Goal: Task Accomplishment & Management: Use online tool/utility

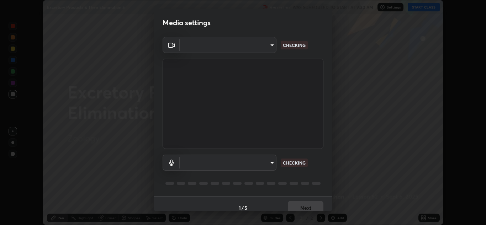
scroll to position [225, 486]
type input "ad6db9ec64aa91bb9d367053e8f3ae0092521a506c05523ccadca3fd020023ed"
click at [270, 163] on body "Erase all Excretory Products & Their Elimination 5 Recording WAS SCHEDULED TO S…" at bounding box center [243, 112] width 486 height 225
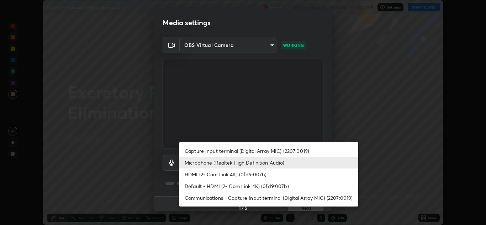
click at [275, 185] on li "Default - HDMI (2- Cam Link 4K) (0fd9:007b)" at bounding box center [268, 186] width 179 height 12
type input "default"
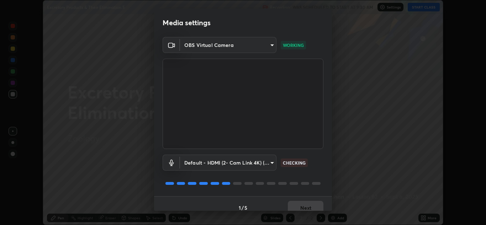
scroll to position [8, 0]
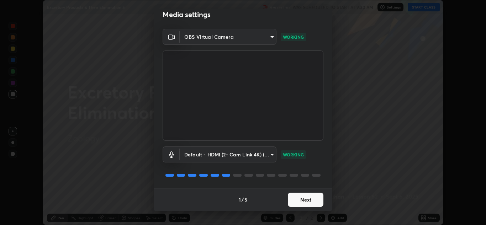
click at [310, 202] on button "Next" at bounding box center [306, 200] width 36 height 14
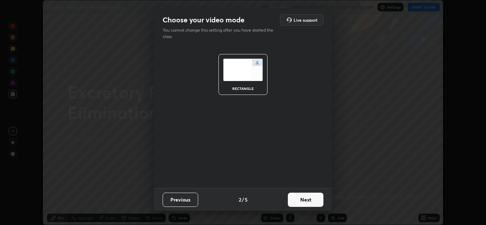
scroll to position [0, 0]
click at [309, 196] on button "Next" at bounding box center [306, 200] width 36 height 14
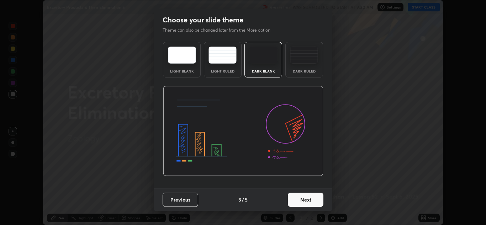
click at [309, 201] on button "Next" at bounding box center [306, 200] width 36 height 14
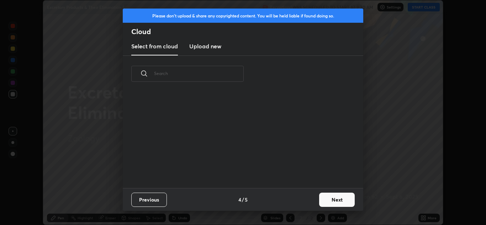
click at [324, 202] on button "Next" at bounding box center [337, 200] width 36 height 14
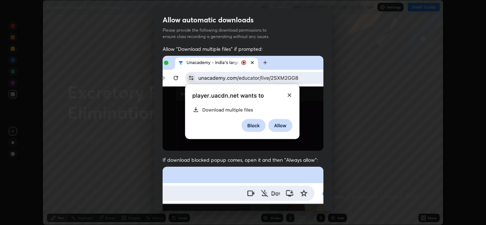
scroll to position [154, 0]
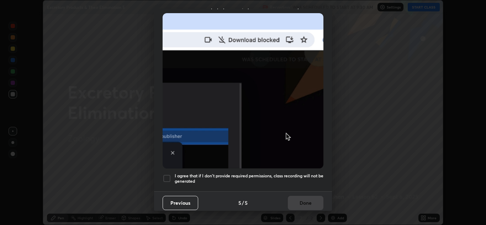
click at [167, 177] on div at bounding box center [167, 178] width 9 height 9
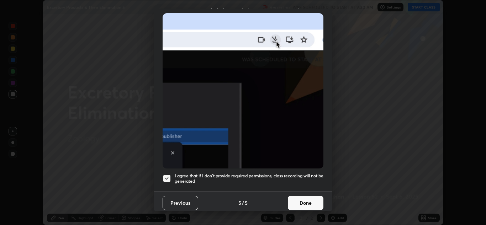
click at [304, 202] on button "Done" at bounding box center [306, 203] width 36 height 14
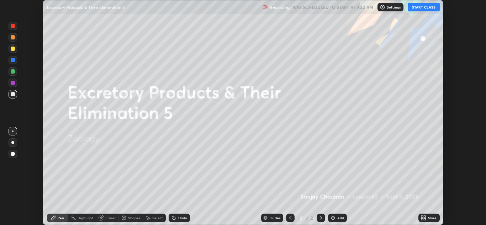
click at [418, 11] on button "START CLASS" at bounding box center [424, 7] width 32 height 9
click at [431, 218] on div "More" at bounding box center [432, 218] width 9 height 4
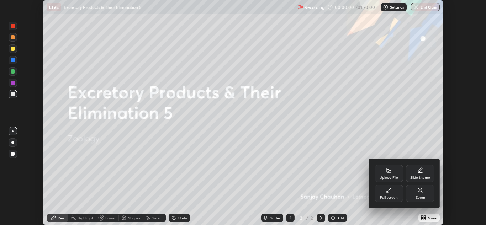
click at [390, 178] on div "Upload File" at bounding box center [389, 178] width 19 height 4
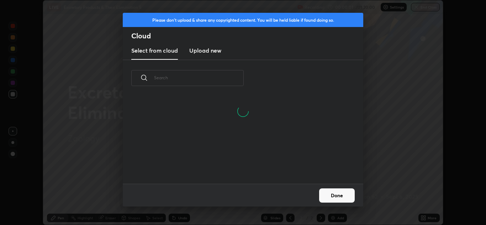
click at [220, 76] on input "text" at bounding box center [199, 78] width 90 height 30
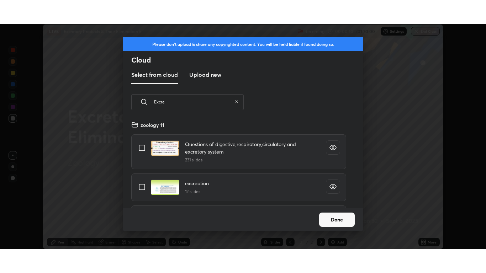
scroll to position [27, 0]
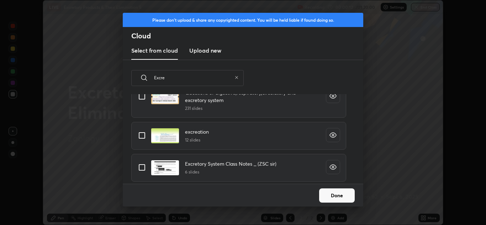
type input "Excre"
click at [143, 135] on input "grid" at bounding box center [142, 135] width 15 height 15
checkbox input "true"
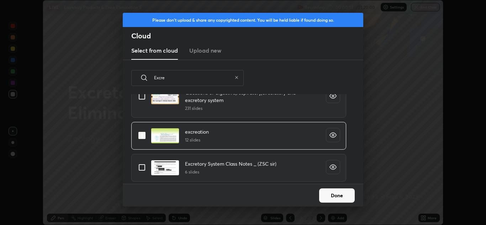
click at [146, 166] on input "grid" at bounding box center [142, 167] width 15 height 15
checkbox input "true"
click at [339, 195] on button "Done" at bounding box center [337, 196] width 36 height 14
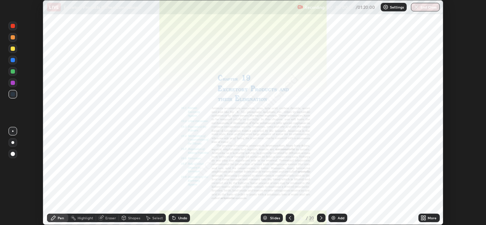
click at [425, 217] on icon at bounding box center [425, 217] width 2 height 2
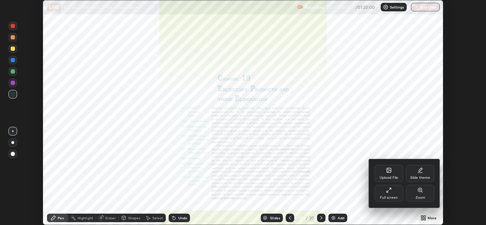
click at [388, 199] on div "Full screen" at bounding box center [389, 198] width 18 height 4
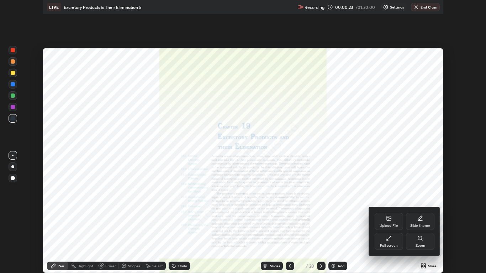
scroll to position [273, 486]
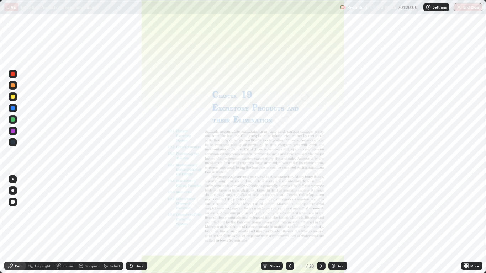
click at [272, 225] on div "Slides" at bounding box center [272, 266] width 22 height 9
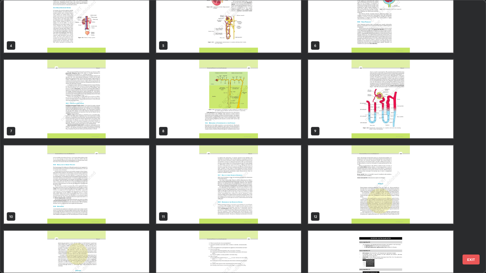
scroll to position [115, 0]
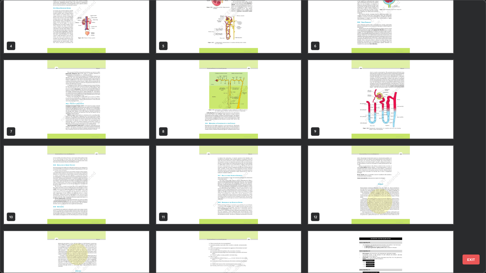
click at [81, 175] on img "grid" at bounding box center [76, 185] width 145 height 79
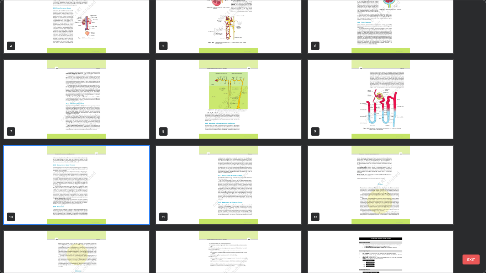
click at [83, 176] on img "grid" at bounding box center [76, 185] width 145 height 79
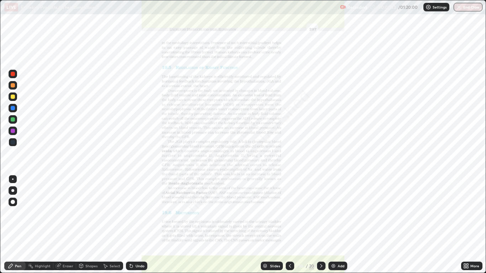
click at [289, 225] on icon at bounding box center [290, 266] width 6 height 6
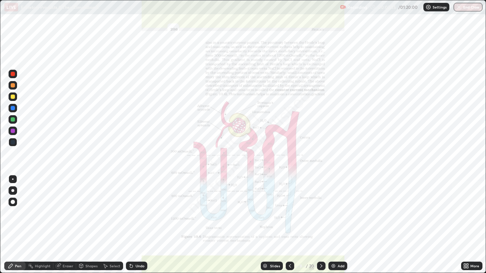
click at [291, 225] on icon at bounding box center [290, 266] width 6 height 6
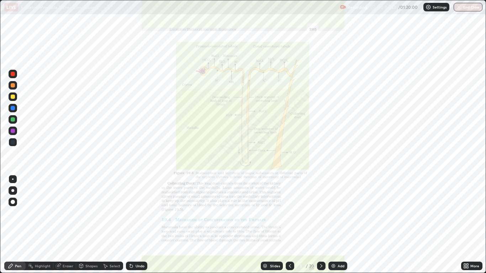
click at [69, 225] on div "Eraser" at bounding box center [68, 266] width 11 height 4
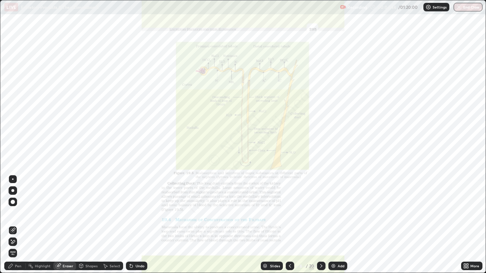
click at [14, 225] on span "Erase all" at bounding box center [13, 253] width 8 height 4
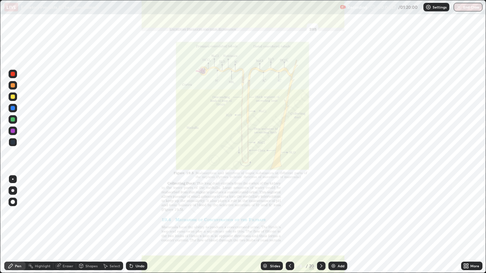
click at [18, 225] on div "Pen" at bounding box center [18, 266] width 6 height 4
click at [14, 131] on div at bounding box center [13, 131] width 4 height 4
click at [71, 225] on div "Eraser" at bounding box center [64, 266] width 23 height 9
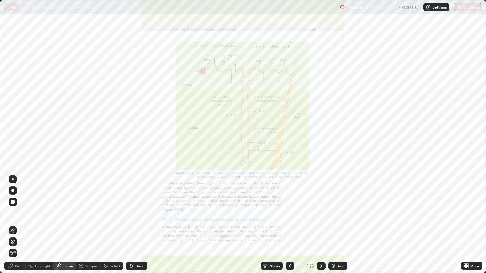
click at [17, 225] on div "Pen" at bounding box center [18, 266] width 6 height 4
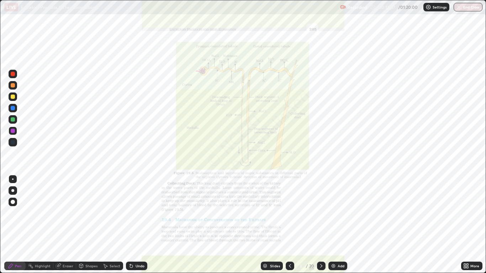
click at [14, 131] on div at bounding box center [13, 131] width 4 height 4
click at [321, 225] on div at bounding box center [321, 266] width 9 height 9
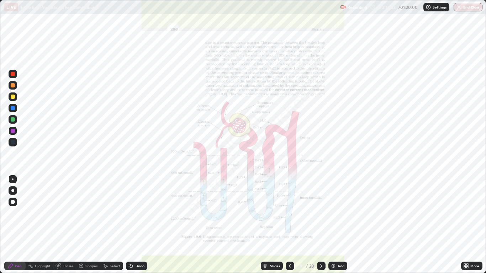
click at [320, 225] on div at bounding box center [321, 266] width 9 height 14
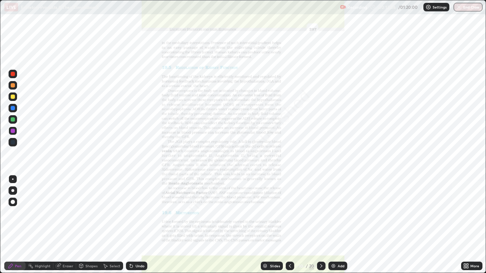
click at [318, 225] on icon at bounding box center [321, 266] width 6 height 6
click at [13, 109] on div at bounding box center [13, 108] width 4 height 4
click at [13, 141] on div at bounding box center [13, 142] width 4 height 4
click at [68, 225] on div "Eraser" at bounding box center [68, 266] width 11 height 4
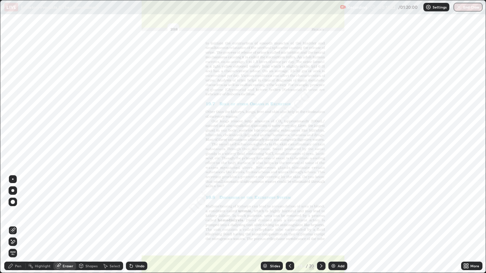
click at [13, 225] on span "Erase all" at bounding box center [13, 253] width 8 height 4
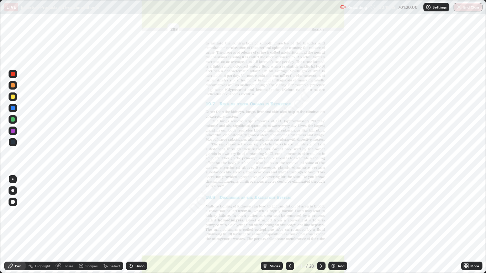
click at [70, 225] on div "Eraser" at bounding box center [68, 266] width 11 height 4
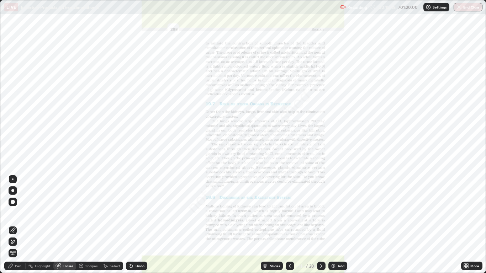
click at [14, 225] on span "Erase all" at bounding box center [13, 253] width 8 height 4
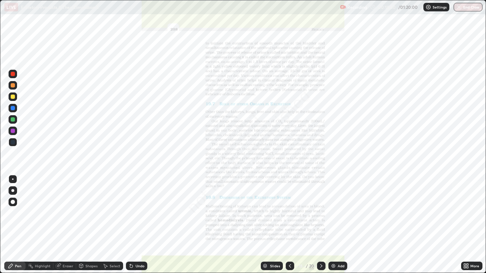
click at [14, 131] on div at bounding box center [13, 131] width 4 height 4
click at [13, 131] on div at bounding box center [13, 131] width 4 height 4
click at [13, 109] on div at bounding box center [13, 108] width 4 height 4
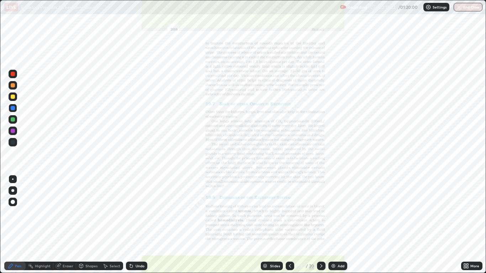
click at [71, 225] on div "Eraser" at bounding box center [68, 266] width 11 height 4
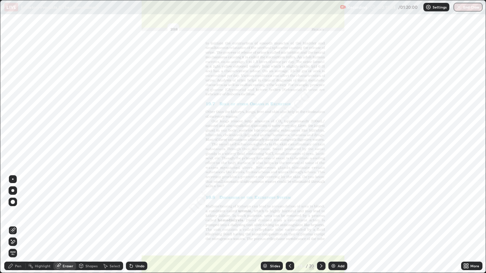
click at [20, 225] on div "Pen" at bounding box center [18, 266] width 6 height 4
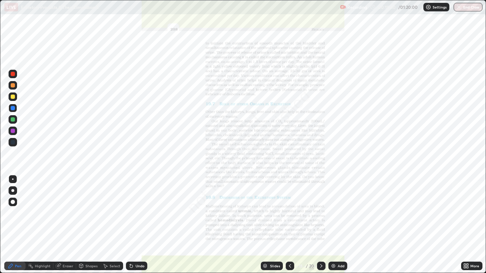
click at [14, 131] on div at bounding box center [13, 131] width 4 height 4
click at [13, 130] on div at bounding box center [13, 131] width 4 height 4
click at [68, 225] on div "Eraser" at bounding box center [68, 266] width 11 height 4
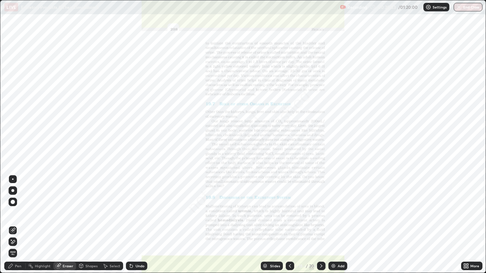
click at [19, 225] on div "Pen" at bounding box center [18, 266] width 6 height 4
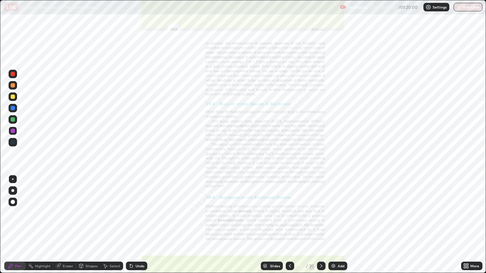
click at [20, 225] on div "Pen" at bounding box center [18, 266] width 6 height 4
click at [12, 139] on div at bounding box center [13, 142] width 9 height 9
click at [12, 128] on div at bounding box center [13, 131] width 9 height 9
click at [90, 225] on div "Shapes" at bounding box center [91, 266] width 12 height 4
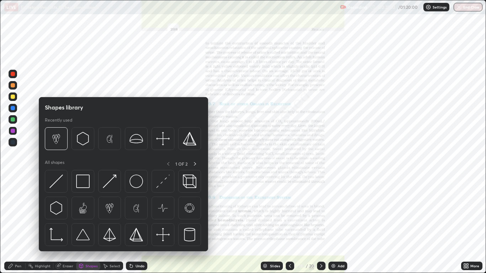
click at [71, 225] on div "Eraser" at bounding box center [68, 266] width 11 height 4
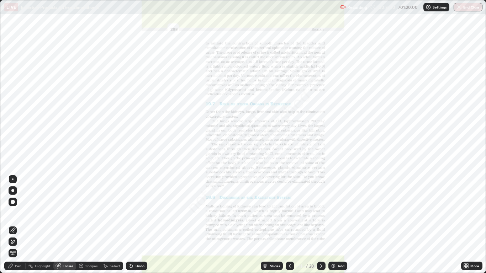
click at [68, 225] on div "Eraser" at bounding box center [68, 266] width 11 height 4
click at [13, 225] on span "Erase all" at bounding box center [13, 253] width 8 height 4
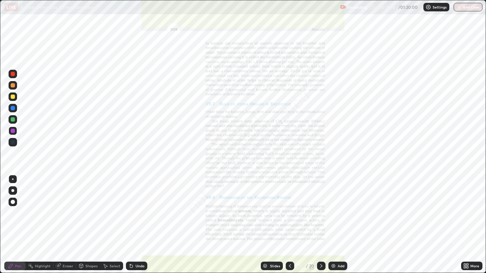
click at [13, 142] on div at bounding box center [13, 142] width 4 height 4
click at [14, 130] on div at bounding box center [13, 131] width 4 height 4
click at [15, 132] on div at bounding box center [13, 131] width 4 height 4
click at [13, 131] on div at bounding box center [13, 131] width 4 height 4
click at [13, 132] on div at bounding box center [13, 131] width 4 height 4
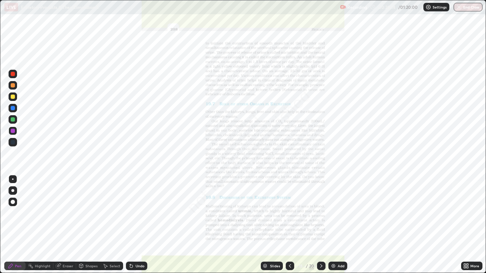
click at [14, 130] on div at bounding box center [13, 131] width 4 height 4
click at [68, 225] on div "Eraser" at bounding box center [68, 266] width 11 height 4
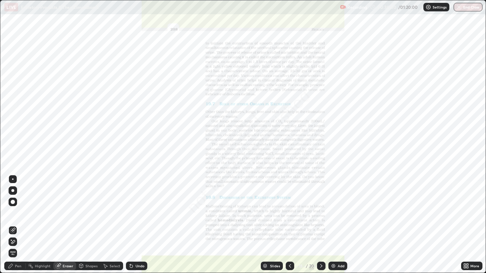
click at [15, 225] on span "Erase all" at bounding box center [13, 253] width 8 height 4
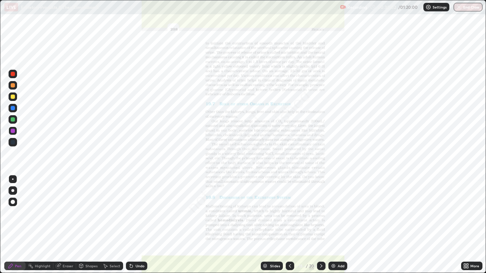
click at [13, 131] on div at bounding box center [13, 131] width 4 height 4
click at [14, 109] on div at bounding box center [13, 108] width 4 height 4
click at [69, 225] on div "Eraser" at bounding box center [68, 266] width 11 height 4
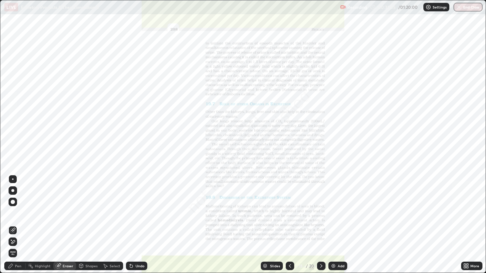
click at [13, 225] on span "Erase all" at bounding box center [13, 253] width 8 height 4
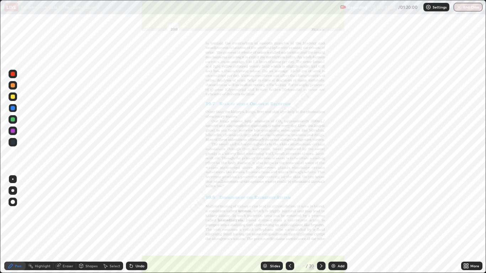
click at [17, 225] on div "Pen" at bounding box center [18, 266] width 6 height 4
click at [13, 142] on div at bounding box center [13, 142] width 4 height 4
click at [321, 225] on icon at bounding box center [321, 266] width 6 height 6
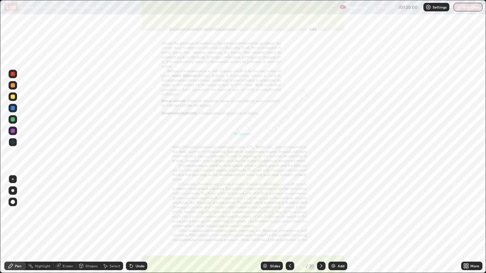
click at [290, 225] on icon at bounding box center [290, 266] width 6 height 6
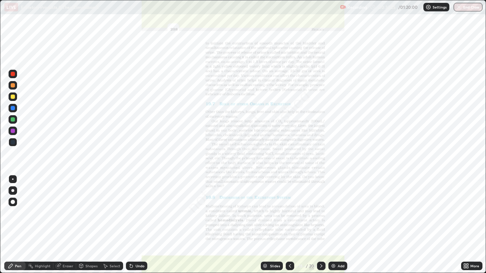
click at [17, 225] on div "Pen" at bounding box center [18, 266] width 6 height 4
click at [14, 142] on div at bounding box center [13, 142] width 4 height 4
click at [322, 225] on icon at bounding box center [321, 266] width 2 height 4
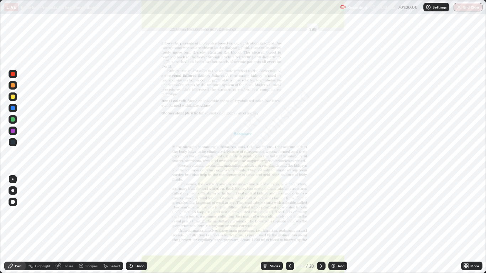
click at [70, 225] on div "Eraser" at bounding box center [68, 266] width 11 height 4
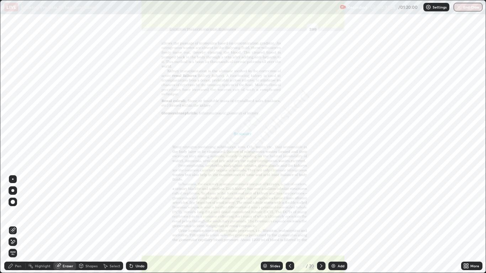
click at [16, 225] on span "Erase all" at bounding box center [13, 253] width 8 height 4
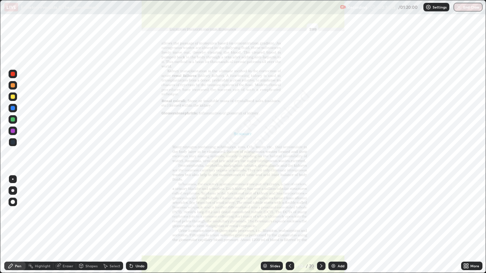
click at [67, 225] on div "Eraser" at bounding box center [68, 266] width 11 height 4
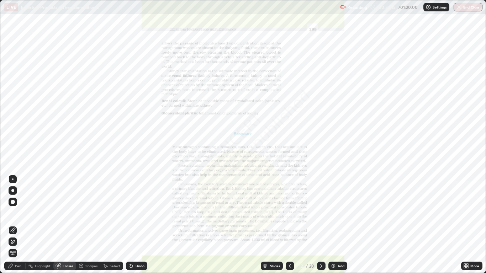
click at [13, 225] on span "Erase all" at bounding box center [13, 253] width 8 height 4
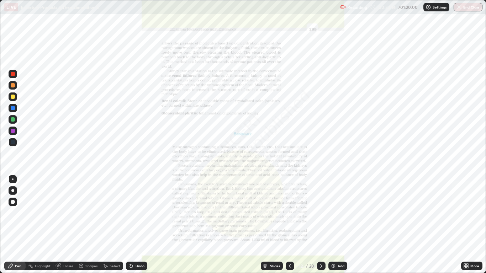
click at [289, 225] on icon at bounding box center [290, 266] width 2 height 4
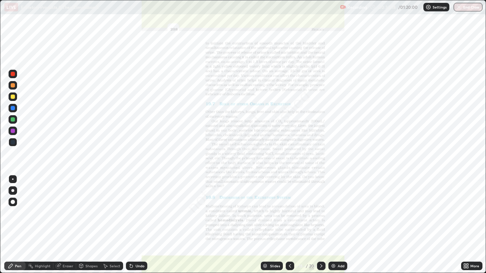
click at [11, 142] on div at bounding box center [13, 142] width 4 height 4
click at [13, 132] on div at bounding box center [13, 131] width 4 height 4
click at [66, 225] on div "Eraser" at bounding box center [68, 266] width 11 height 4
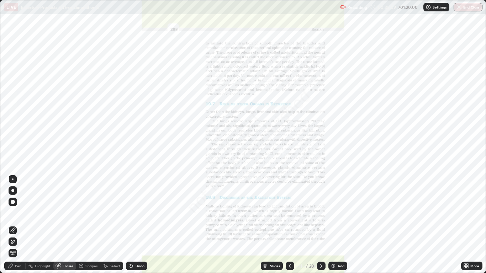
click at [13, 225] on span "Erase all" at bounding box center [13, 253] width 8 height 4
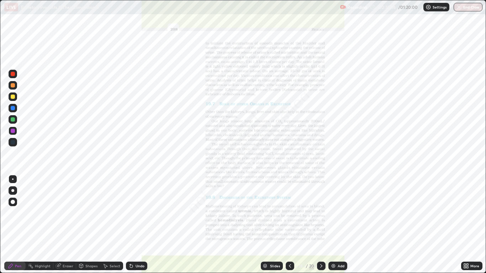
click at [64, 225] on div "Eraser" at bounding box center [68, 266] width 11 height 4
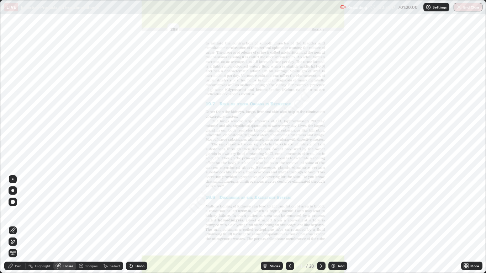
click at [12, 225] on span "Erase all" at bounding box center [13, 253] width 8 height 4
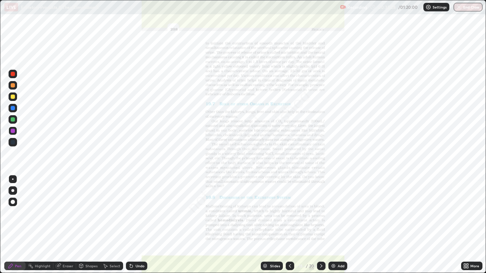
click at [15, 145] on div at bounding box center [13, 142] width 9 height 9
click at [15, 142] on div at bounding box center [13, 142] width 9 height 9
click at [65, 225] on div "Eraser" at bounding box center [68, 266] width 11 height 4
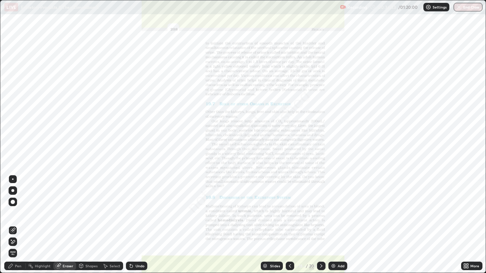
click at [20, 225] on div "Pen" at bounding box center [14, 266] width 21 height 9
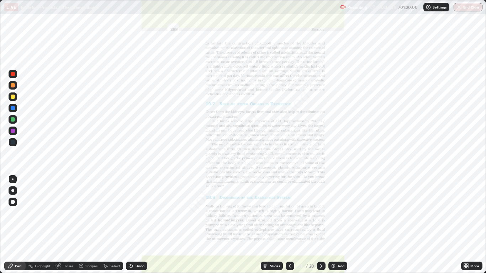
click at [14, 130] on div at bounding box center [13, 131] width 4 height 4
click at [321, 225] on icon at bounding box center [321, 266] width 6 height 6
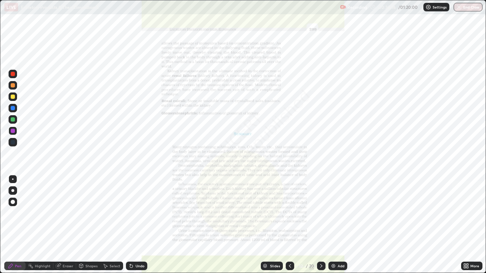
click at [476, 225] on div "More" at bounding box center [474, 266] width 9 height 4
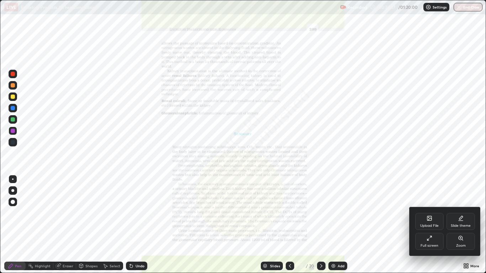
click at [460, 225] on div "Zoom" at bounding box center [461, 241] width 28 height 17
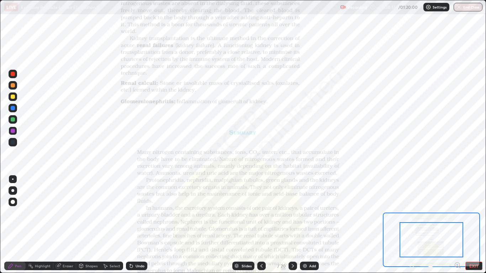
click at [454, 225] on icon at bounding box center [457, 265] width 7 height 7
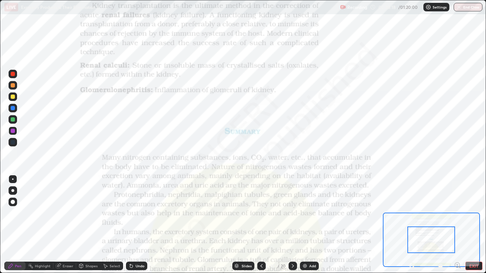
click at [457, 225] on icon at bounding box center [457, 265] width 2 height 0
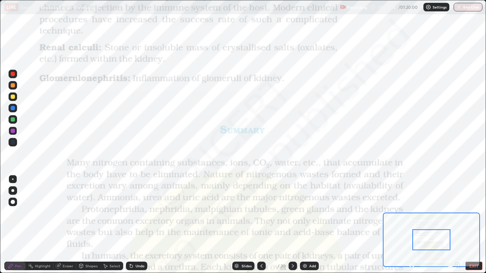
click at [418, 225] on div at bounding box center [431, 240] width 38 height 21
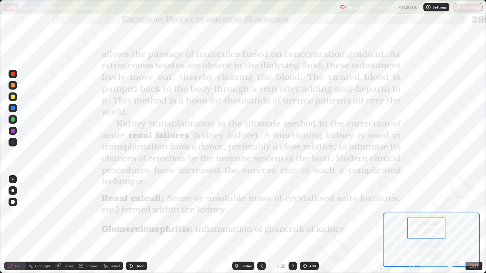
click at [68, 225] on div "Eraser" at bounding box center [68, 266] width 11 height 4
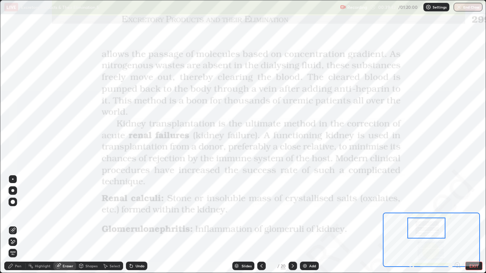
click at [13, 225] on span "Erase all" at bounding box center [13, 253] width 8 height 4
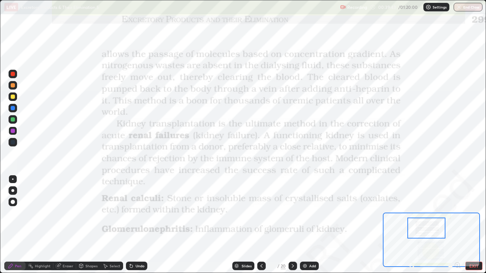
click at [263, 225] on icon at bounding box center [262, 266] width 6 height 6
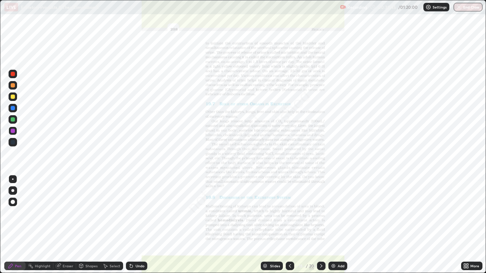
click at [70, 225] on div "Eraser" at bounding box center [68, 266] width 11 height 4
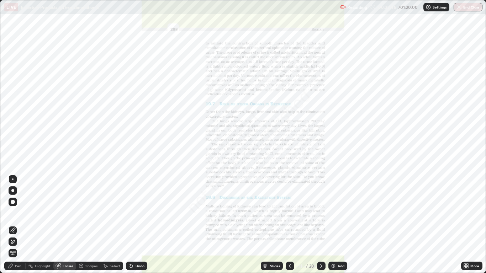
click at [13, 225] on div "Erase all" at bounding box center [13, 253] width 9 height 9
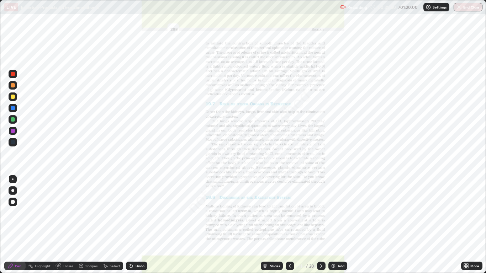
click at [294, 225] on div at bounding box center [290, 266] width 9 height 9
click at [69, 225] on div "Eraser" at bounding box center [68, 266] width 11 height 4
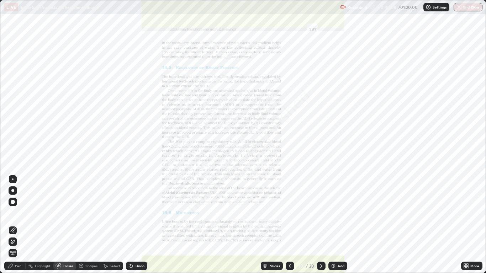
click at [275, 225] on div "Slides" at bounding box center [275, 266] width 10 height 4
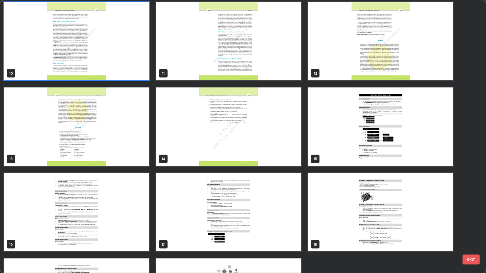
scroll to position [258, 0]
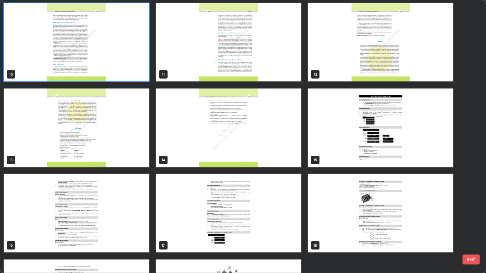
click at [357, 140] on img "grid" at bounding box center [381, 128] width 145 height 79
click at [355, 138] on img "grid" at bounding box center [381, 128] width 145 height 79
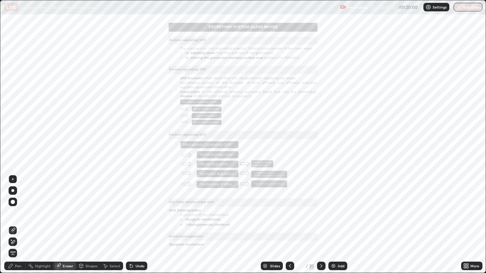
click at [290, 225] on icon at bounding box center [290, 266] width 2 height 4
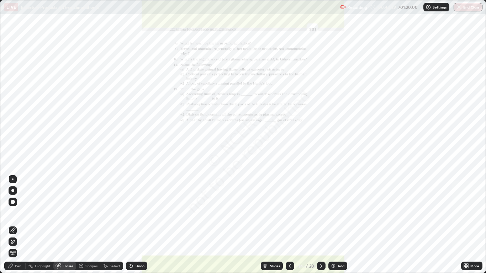
click at [16, 225] on div "Pen" at bounding box center [18, 266] width 6 height 4
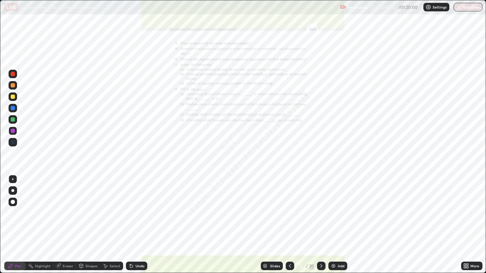
click at [12, 131] on div at bounding box center [13, 131] width 4 height 4
click at [290, 225] on icon at bounding box center [290, 266] width 6 height 6
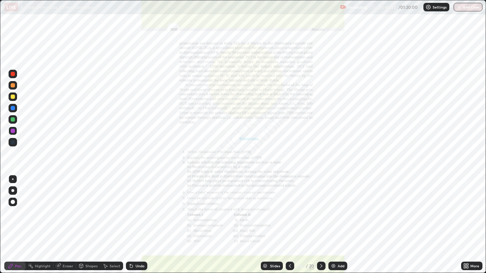
click at [289, 225] on div at bounding box center [290, 266] width 9 height 9
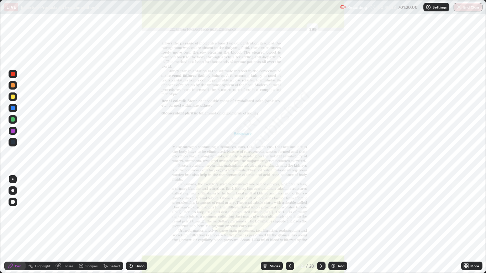
click at [290, 225] on icon at bounding box center [290, 266] width 6 height 6
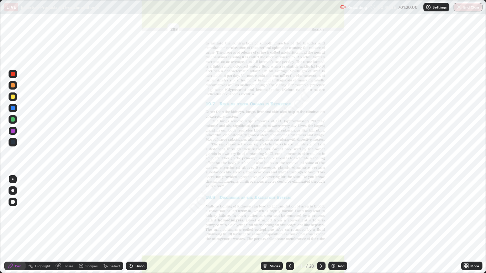
click at [290, 225] on icon at bounding box center [290, 266] width 6 height 6
click at [12, 132] on div at bounding box center [13, 131] width 4 height 4
click at [11, 130] on div at bounding box center [13, 131] width 4 height 4
click at [70, 225] on div "Eraser" at bounding box center [68, 266] width 11 height 4
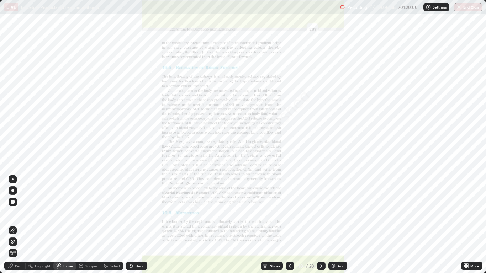
click at [12, 225] on span "Erase all" at bounding box center [13, 253] width 8 height 4
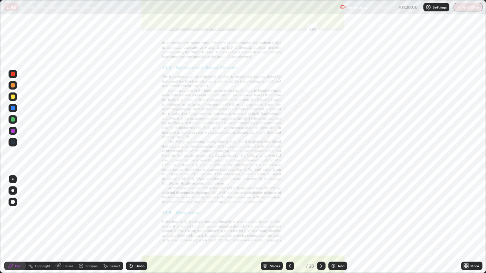
click at [290, 225] on icon at bounding box center [290, 266] width 6 height 6
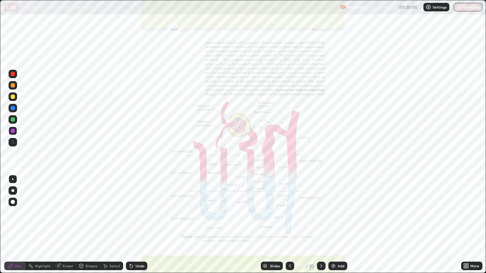
click at [339, 225] on div "Add" at bounding box center [341, 266] width 7 height 4
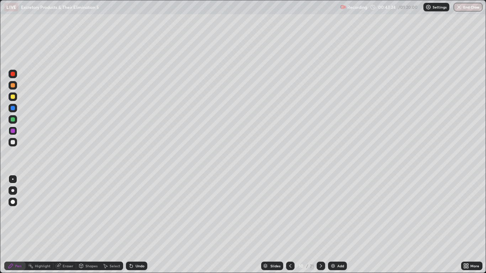
click at [18, 225] on div "Pen" at bounding box center [18, 266] width 6 height 4
click at [14, 85] on div at bounding box center [13, 85] width 4 height 4
click at [11, 120] on div at bounding box center [13, 119] width 4 height 4
click at [340, 225] on div "Add" at bounding box center [340, 266] width 7 height 4
click at [12, 86] on div at bounding box center [13, 85] width 4 height 4
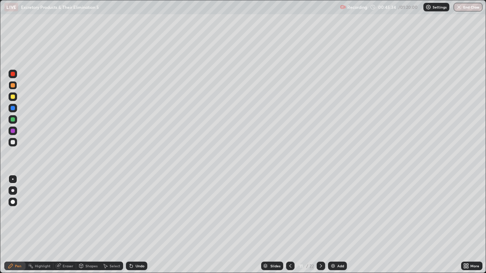
click at [14, 88] on div at bounding box center [13, 85] width 9 height 9
click at [14, 108] on div at bounding box center [13, 108] width 4 height 4
click at [14, 107] on div at bounding box center [13, 108] width 4 height 4
click at [13, 97] on div at bounding box center [13, 97] width 4 height 4
click at [72, 225] on div "Eraser" at bounding box center [64, 266] width 23 height 9
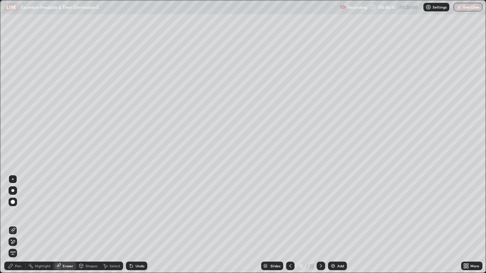
click at [69, 225] on div "Eraser" at bounding box center [68, 266] width 11 height 4
click at [19, 225] on div "Pen" at bounding box center [14, 266] width 21 height 9
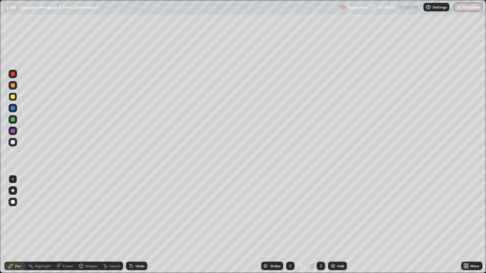
click at [14, 119] on div at bounding box center [13, 119] width 4 height 4
click at [14, 118] on div at bounding box center [13, 119] width 4 height 4
click at [11, 131] on div at bounding box center [13, 131] width 4 height 4
click at [9, 142] on div at bounding box center [13, 142] width 9 height 9
click at [12, 109] on div at bounding box center [13, 108] width 4 height 4
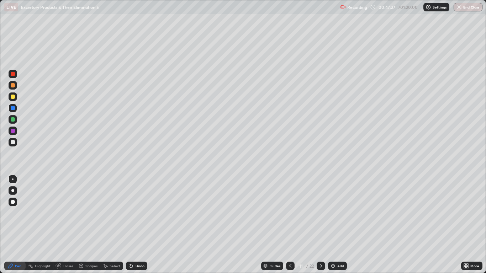
click at [14, 111] on div at bounding box center [13, 108] width 9 height 9
click at [11, 143] on div at bounding box center [13, 142] width 4 height 4
click at [12, 109] on div at bounding box center [13, 108] width 4 height 4
click at [13, 85] on div at bounding box center [13, 85] width 4 height 4
click at [14, 140] on div at bounding box center [13, 142] width 4 height 4
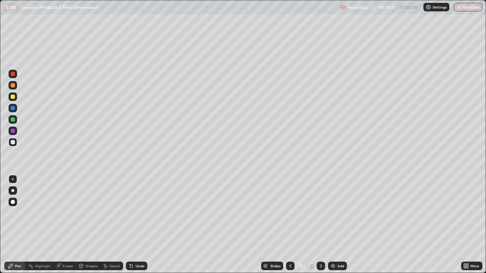
click at [290, 225] on icon at bounding box center [291, 266] width 6 height 6
click at [12, 98] on div at bounding box center [13, 97] width 4 height 4
click at [12, 142] on div at bounding box center [13, 142] width 4 height 4
click at [12, 131] on div at bounding box center [13, 131] width 4 height 4
click at [12, 142] on div at bounding box center [13, 142] width 4 height 4
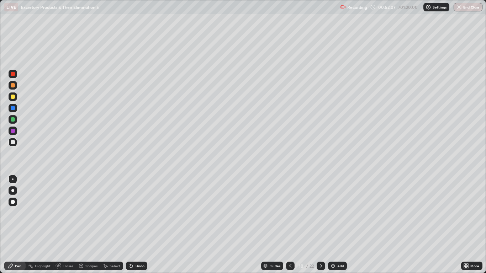
click at [11, 97] on div at bounding box center [13, 97] width 4 height 4
click at [14, 86] on div at bounding box center [13, 85] width 4 height 4
click at [13, 119] on div at bounding box center [13, 119] width 4 height 4
click at [14, 142] on div at bounding box center [13, 142] width 4 height 4
click at [12, 119] on div at bounding box center [13, 119] width 4 height 4
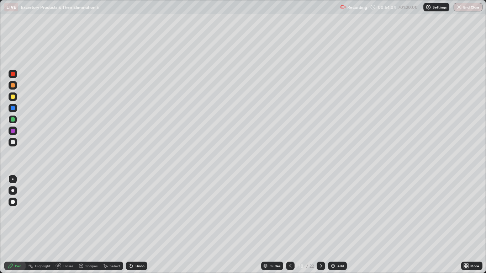
click at [15, 74] on div at bounding box center [13, 74] width 9 height 9
click at [13, 86] on div at bounding box center [13, 85] width 4 height 4
click at [14, 131] on div at bounding box center [13, 131] width 4 height 4
click at [12, 140] on div at bounding box center [13, 142] width 4 height 4
click at [13, 120] on div at bounding box center [13, 119] width 4 height 4
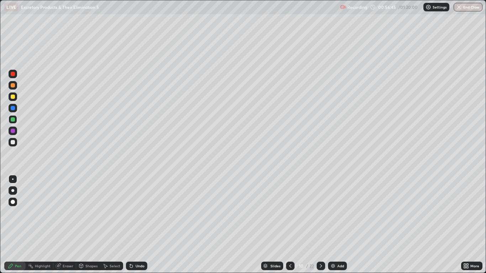
click at [14, 142] on div at bounding box center [13, 142] width 4 height 4
click at [12, 143] on div at bounding box center [13, 142] width 4 height 4
click at [9, 180] on div at bounding box center [13, 179] width 9 height 9
click at [12, 142] on div at bounding box center [13, 142] width 4 height 4
click at [11, 86] on div at bounding box center [13, 85] width 4 height 4
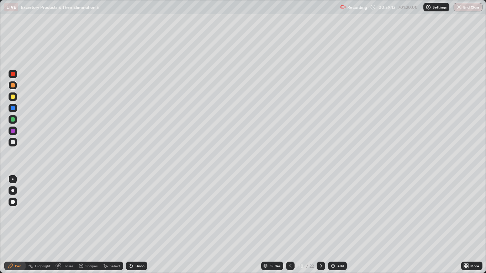
click at [320, 225] on icon at bounding box center [321, 266] width 6 height 6
click at [290, 225] on icon at bounding box center [291, 266] width 6 height 6
click at [339, 225] on div "Add" at bounding box center [340, 266] width 7 height 4
click at [17, 93] on div at bounding box center [13, 96] width 9 height 11
click at [12, 98] on div at bounding box center [13, 97] width 4 height 4
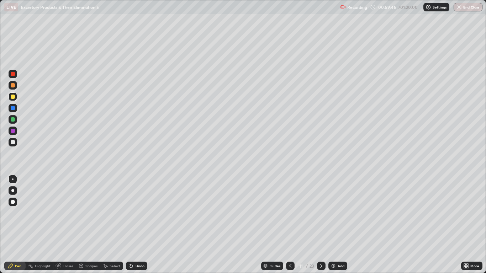
click at [13, 142] on div at bounding box center [13, 142] width 4 height 4
click at [14, 143] on div at bounding box center [13, 142] width 4 height 4
click at [15, 142] on div at bounding box center [13, 142] width 4 height 4
click at [12, 144] on div at bounding box center [13, 142] width 4 height 4
click at [11, 141] on div at bounding box center [13, 142] width 4 height 4
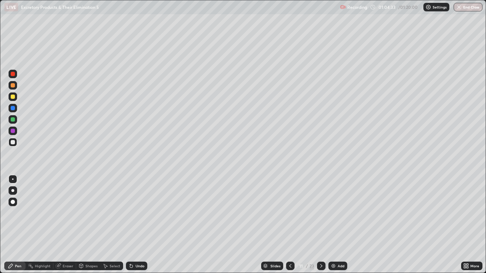
click at [291, 225] on icon at bounding box center [291, 266] width 6 height 6
click at [293, 225] on div at bounding box center [290, 266] width 9 height 9
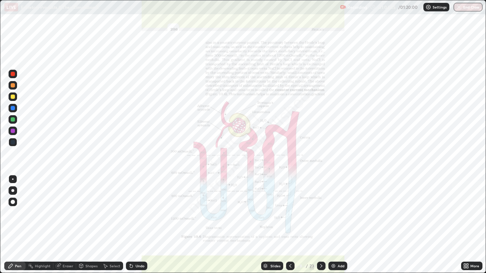
click at [319, 225] on icon at bounding box center [321, 266] width 6 height 6
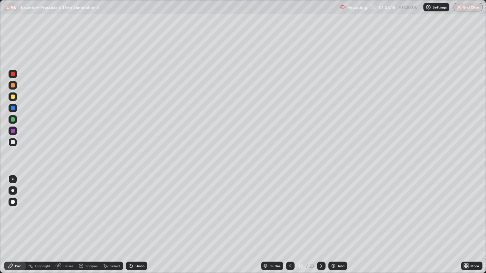
click at [321, 225] on icon at bounding box center [321, 266] width 6 height 6
click at [290, 225] on icon at bounding box center [291, 266] width 6 height 6
click at [289, 225] on icon at bounding box center [291, 266] width 6 height 6
click at [321, 225] on icon at bounding box center [321, 266] width 2 height 4
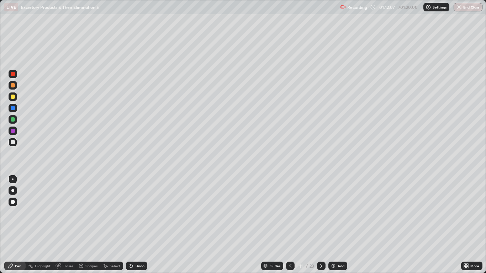
click at [291, 225] on div at bounding box center [290, 266] width 9 height 9
click at [321, 225] on icon at bounding box center [321, 266] width 2 height 4
click at [474, 8] on button "End Class" at bounding box center [468, 7] width 28 height 9
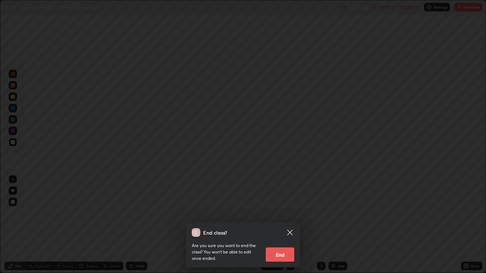
click at [278, 225] on button "End" at bounding box center [280, 255] width 28 height 14
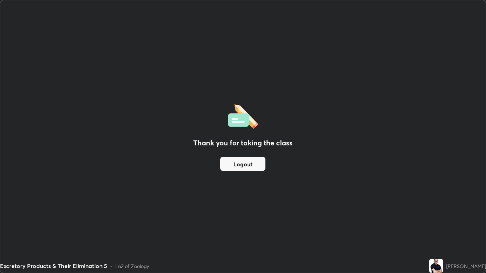
click at [257, 163] on button "Logout" at bounding box center [242, 164] width 45 height 14
